Goal: Information Seeking & Learning: Find specific page/section

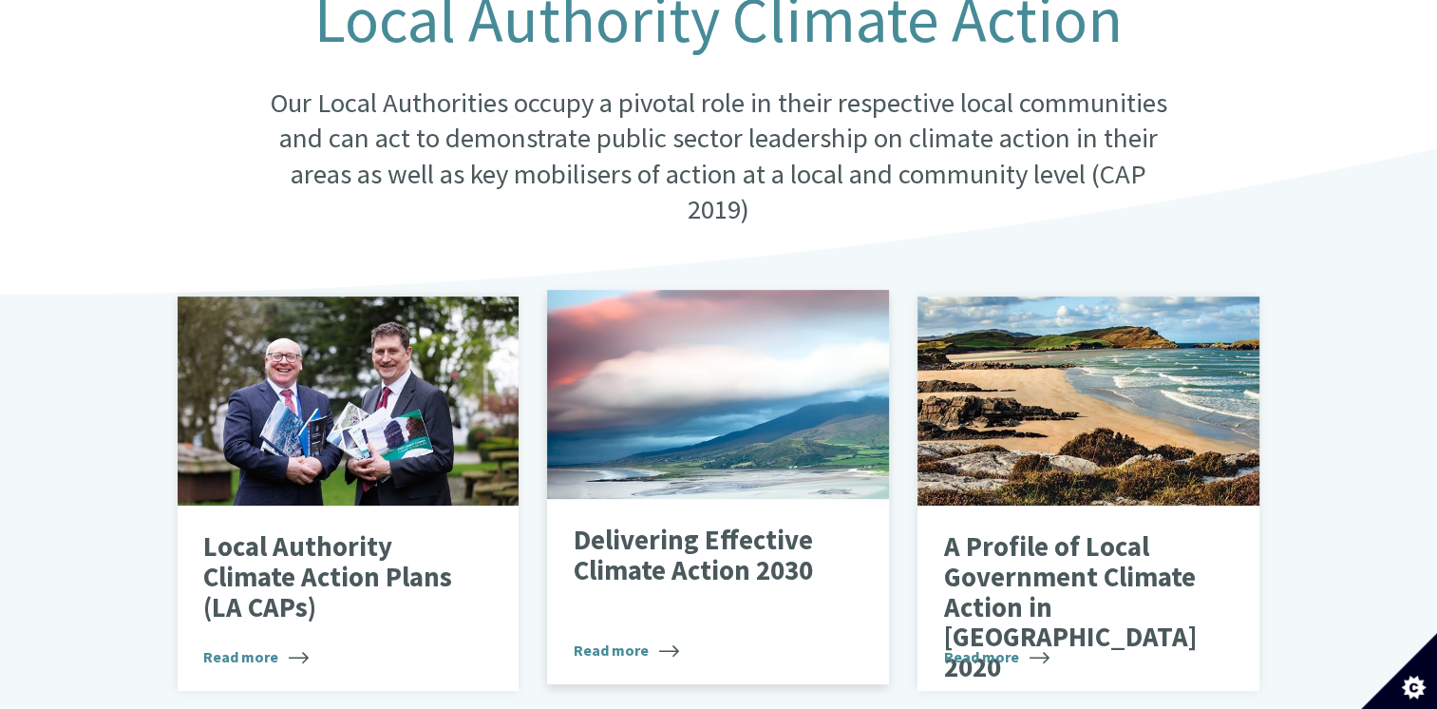
scroll to position [475, 0]
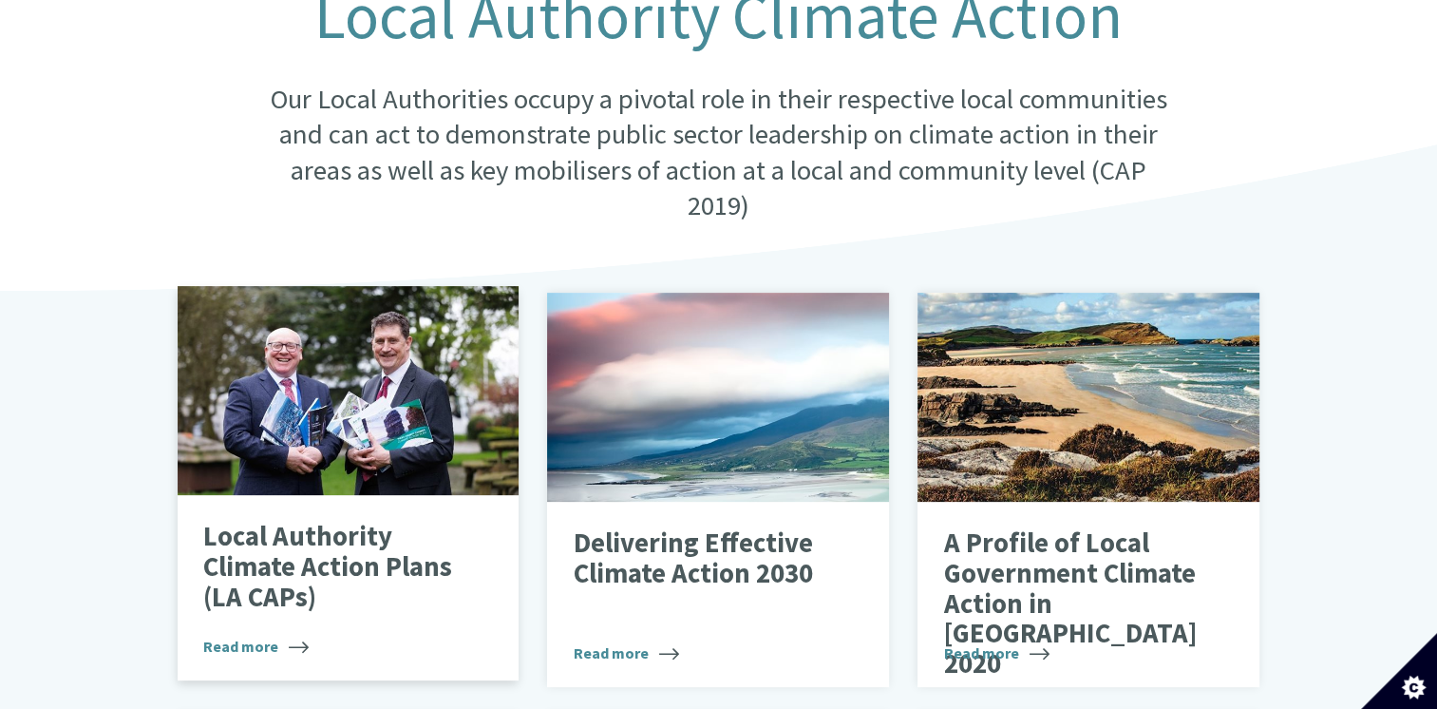
click at [313, 531] on p "Local Authority Climate Action Plans (LA CAPs)" at bounding box center [333, 567] width 261 height 90
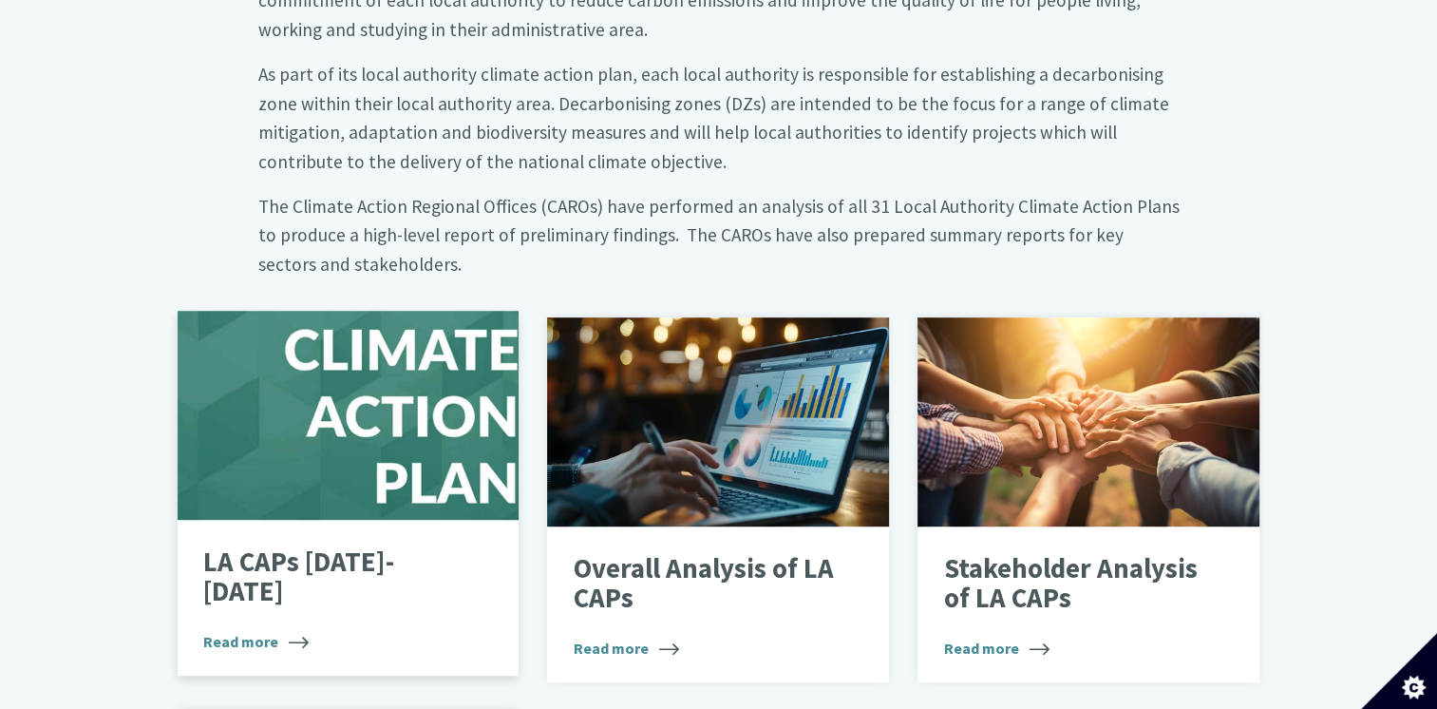
scroll to position [950, 0]
click at [347, 446] on div at bounding box center [349, 414] width 342 height 209
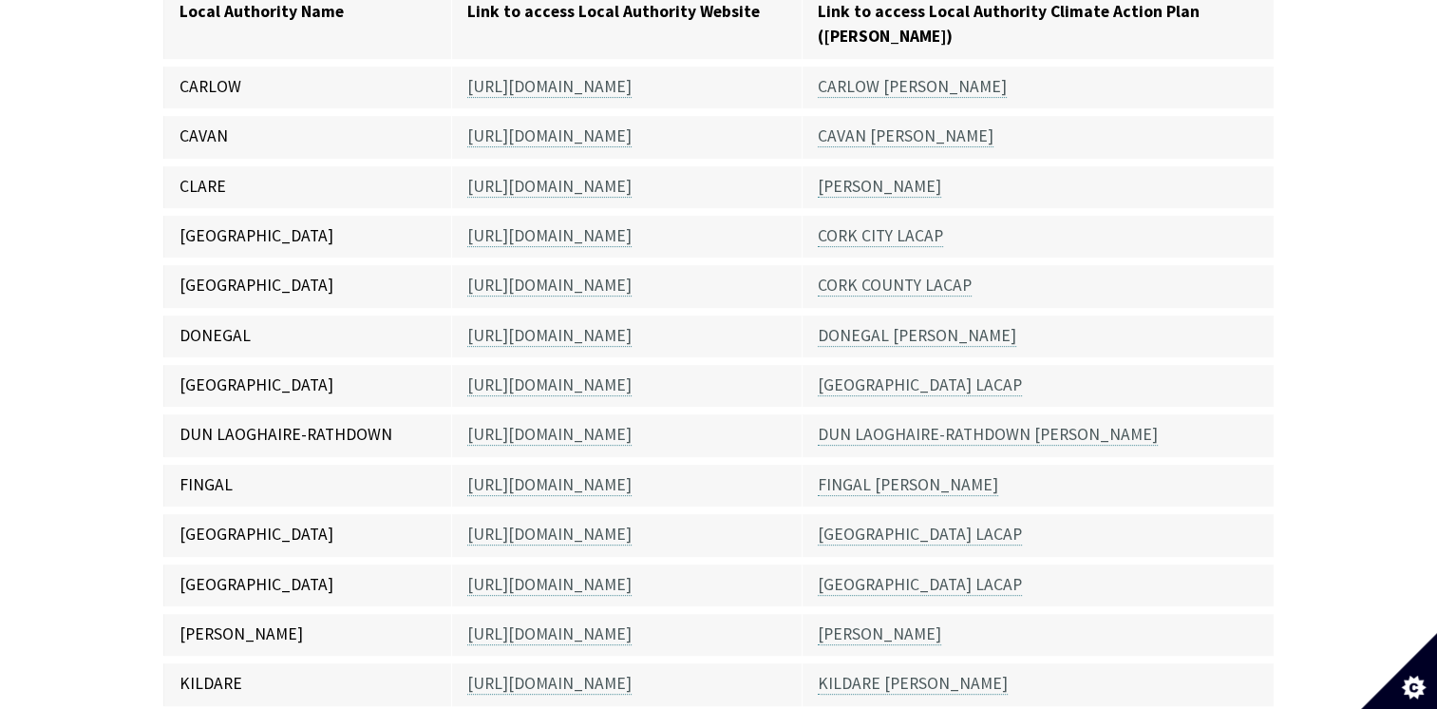
scroll to position [570, 0]
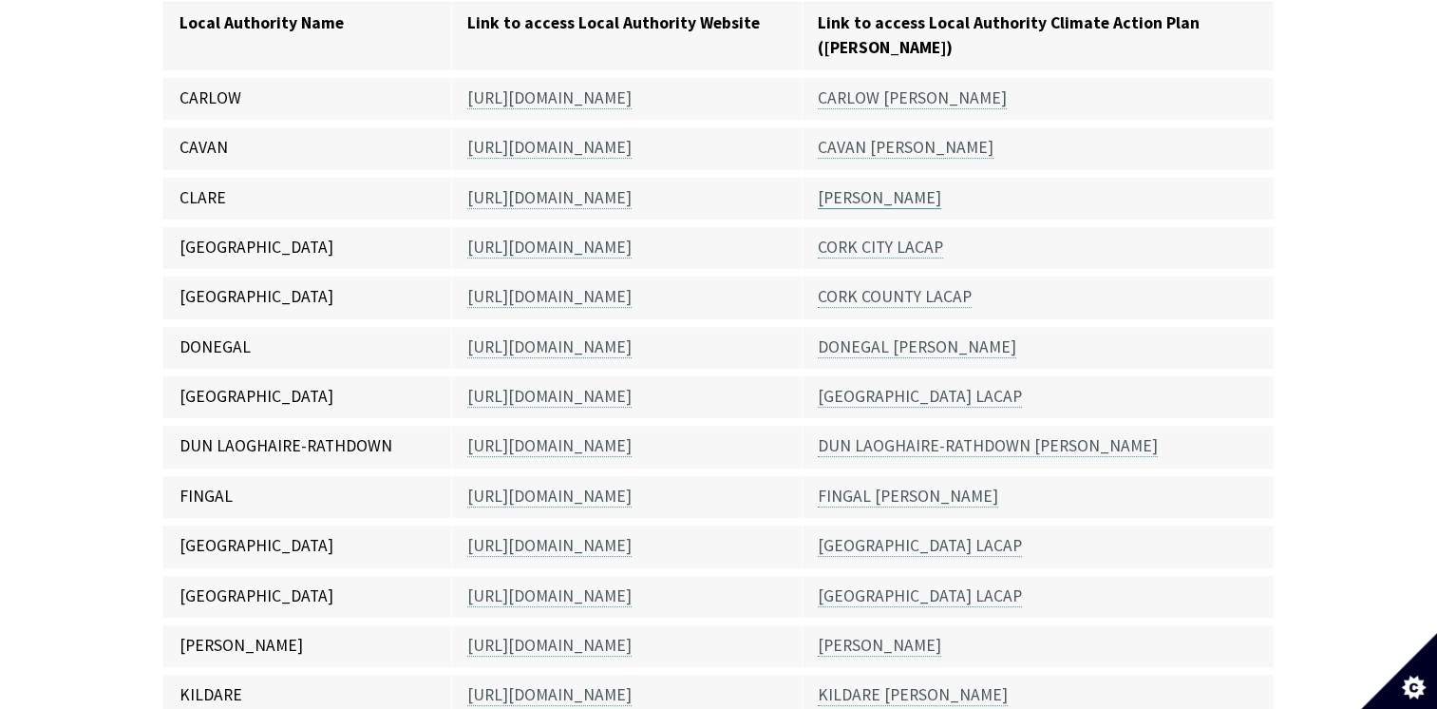
click at [875, 187] on link "CLARE LACAP" at bounding box center [879, 198] width 123 height 22
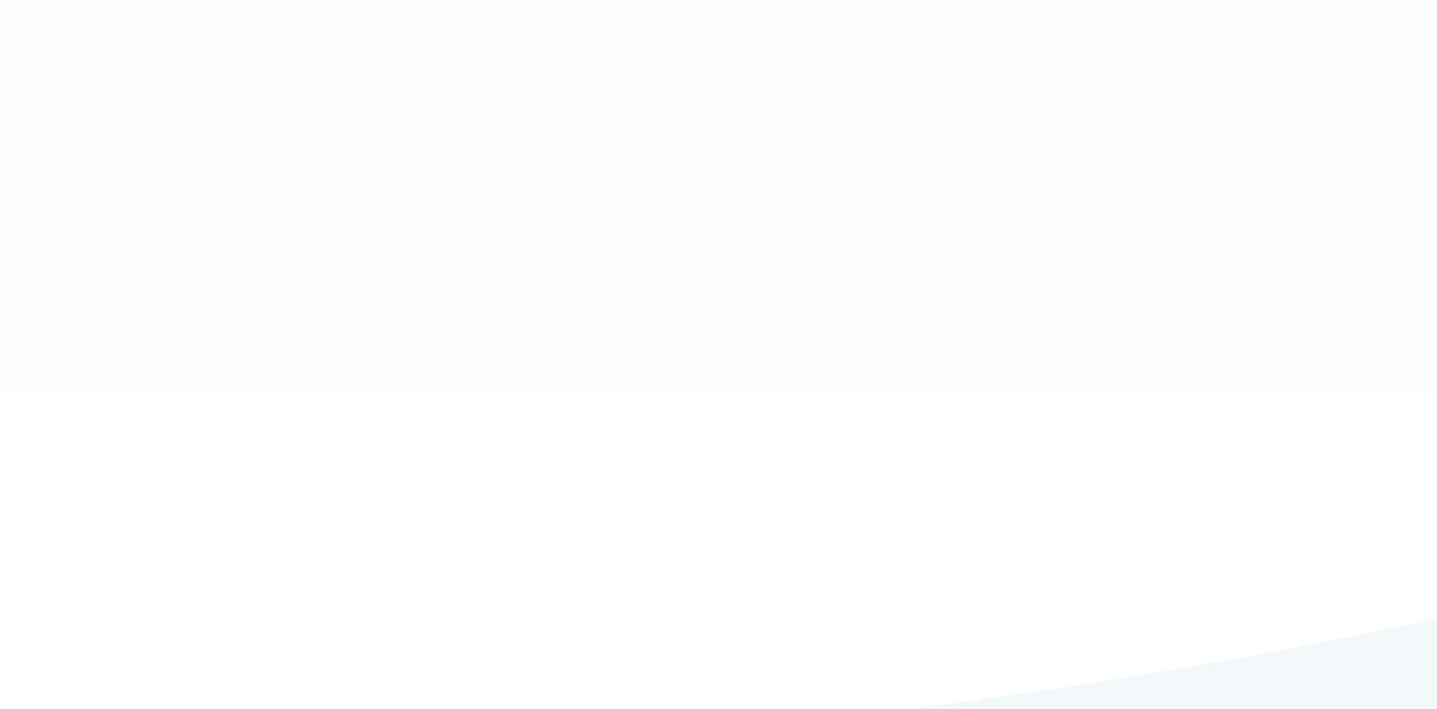
type input "******"
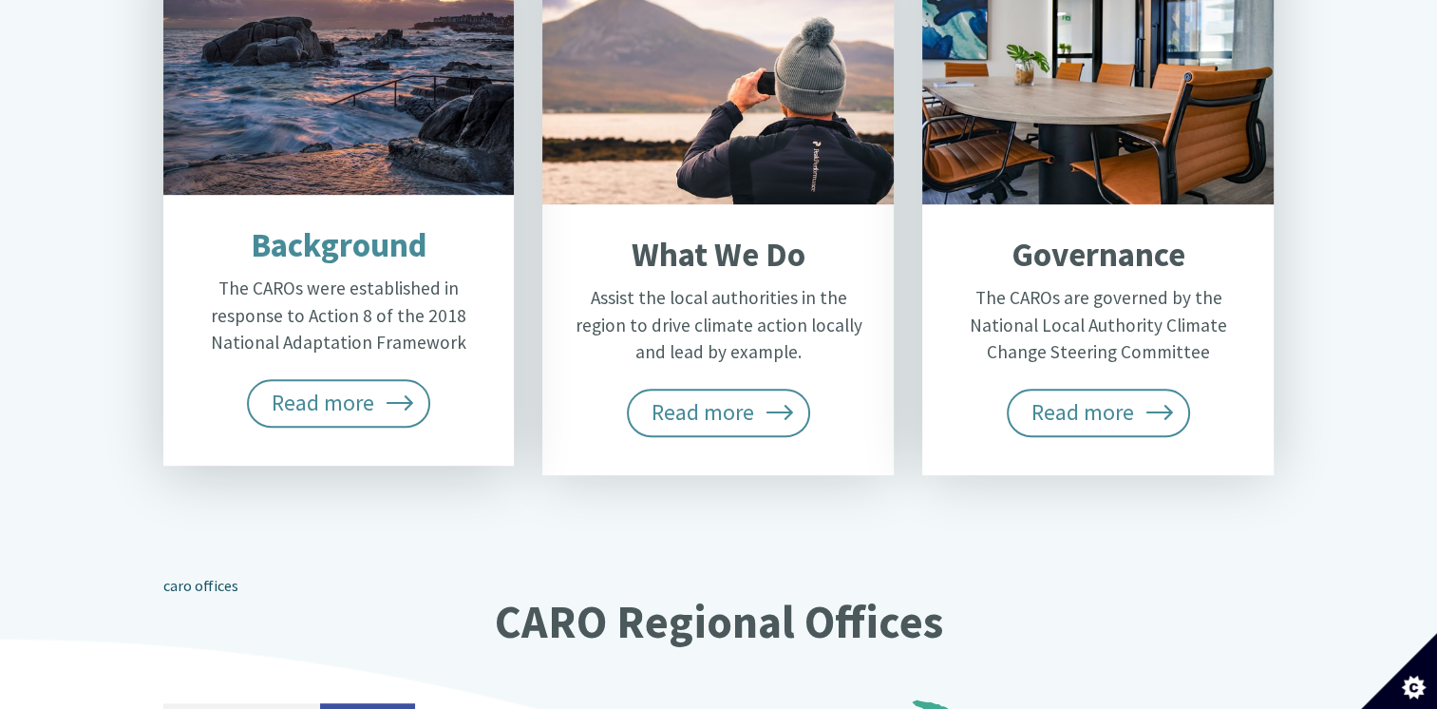
scroll to position [760, 0]
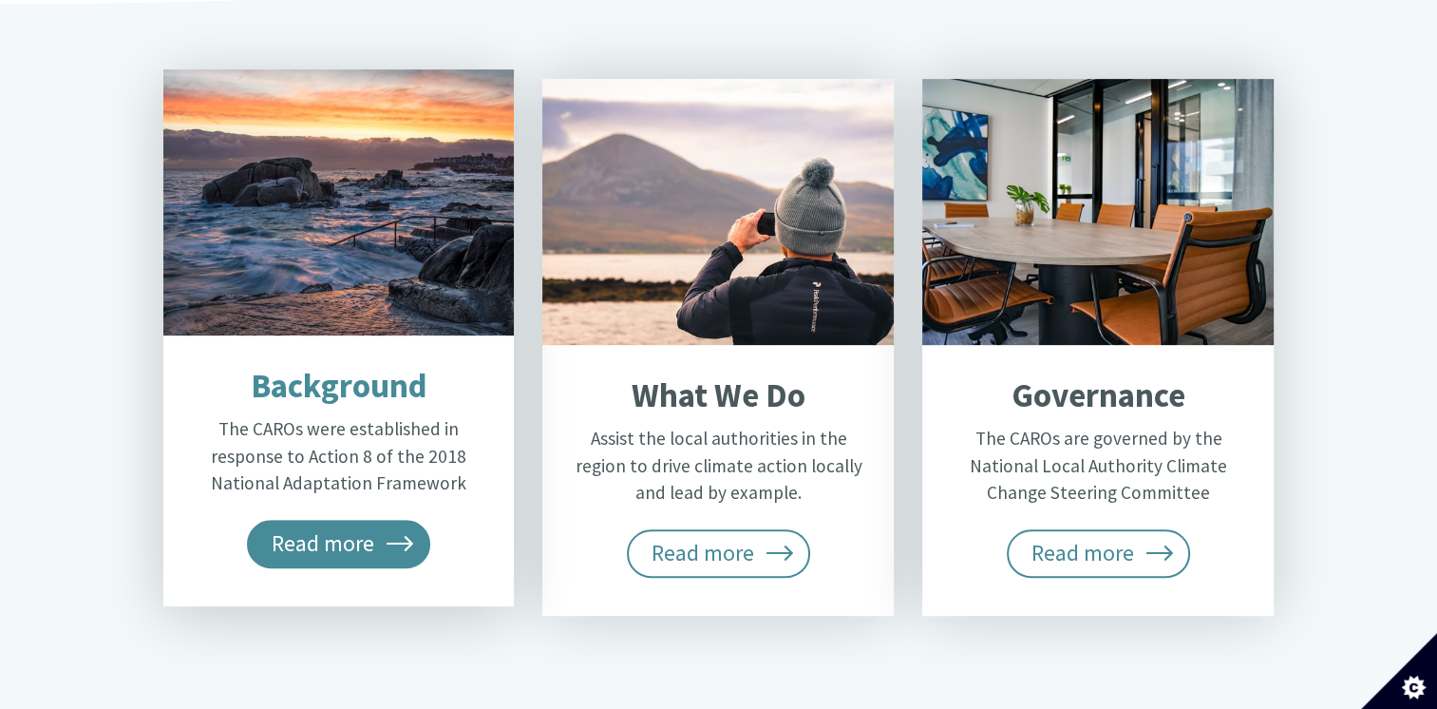
click at [373, 520] on span "Read more" at bounding box center [339, 543] width 184 height 47
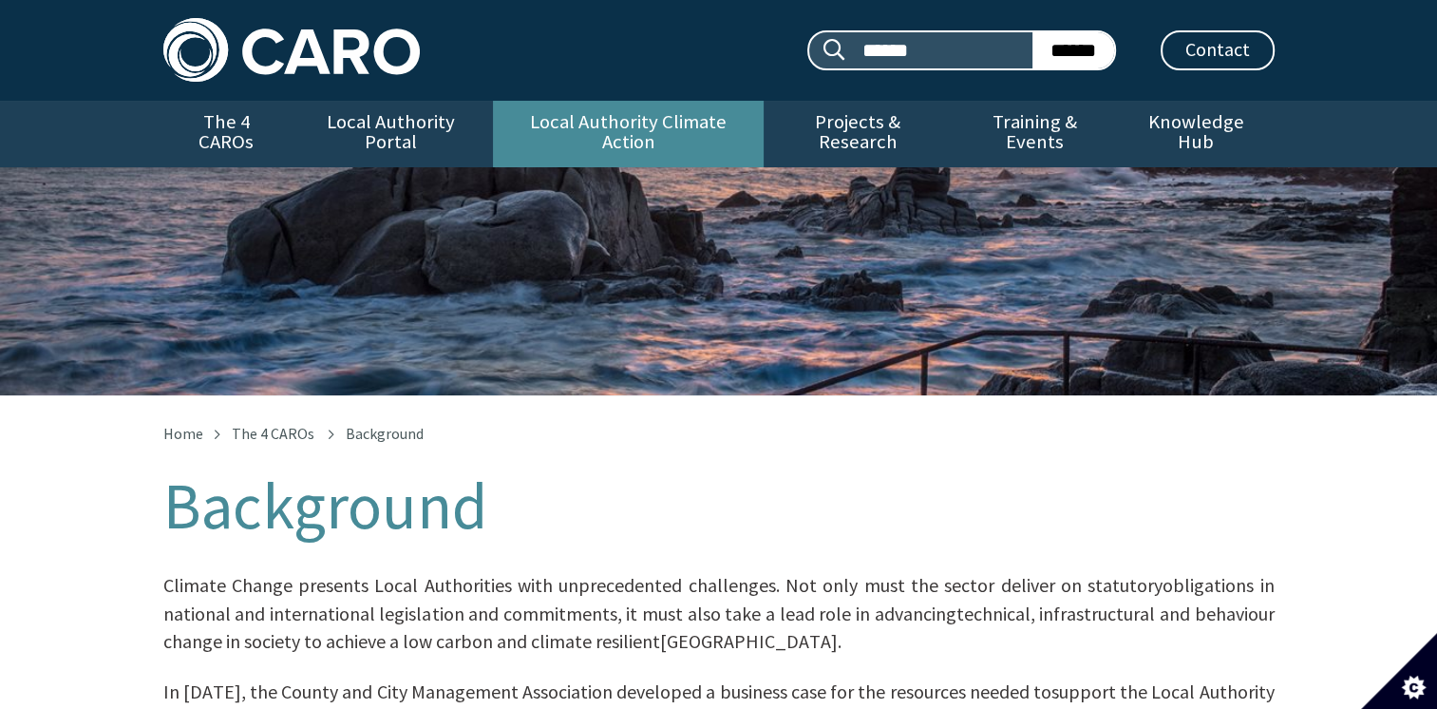
click at [666, 122] on link "Local Authority Climate Action" at bounding box center [628, 134] width 271 height 66
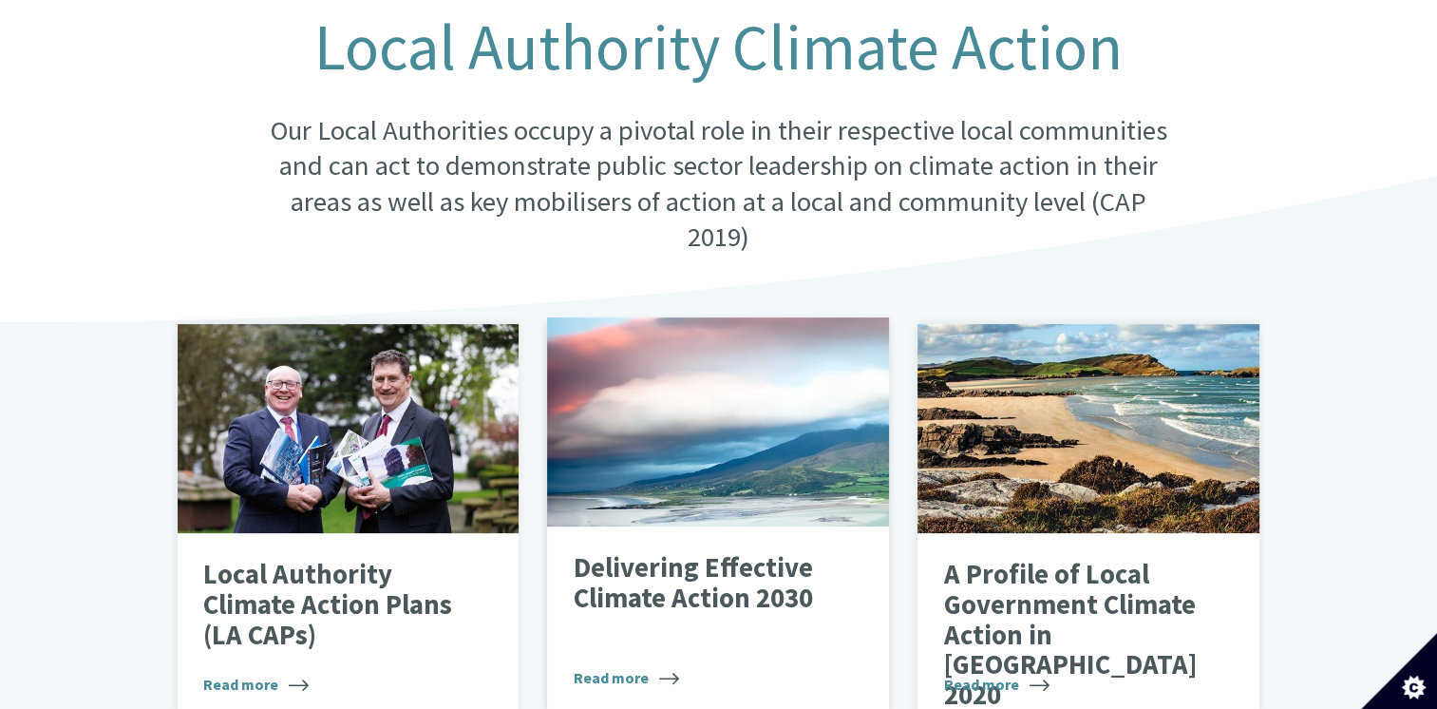
scroll to position [475, 0]
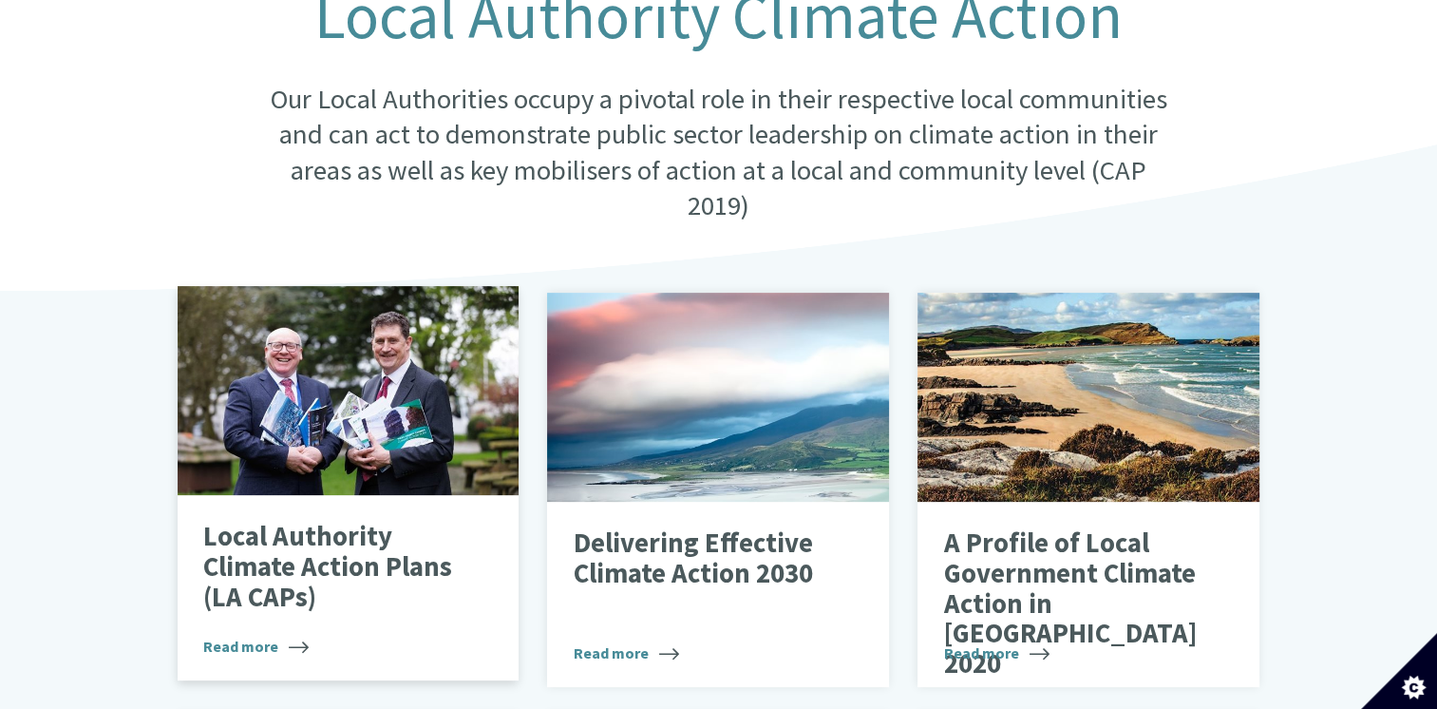
click at [341, 495] on div "Local Authority Climate Action Plans (LA CAPs) Read more" at bounding box center [349, 588] width 342 height 186
